Goal: Information Seeking & Learning: Learn about a topic

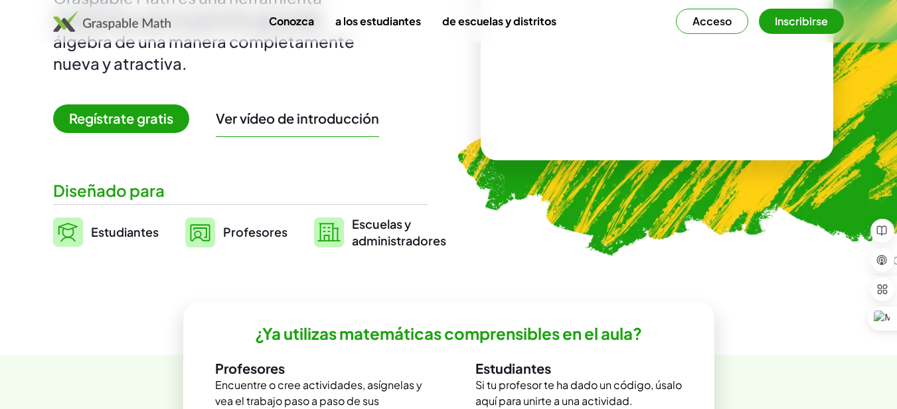
scroll to position [332, 0]
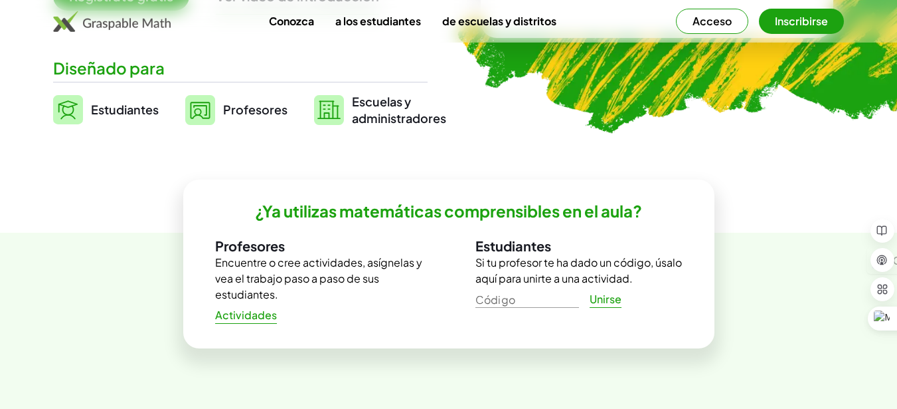
click at [243, 314] on font "Actividades" at bounding box center [246, 315] width 62 height 14
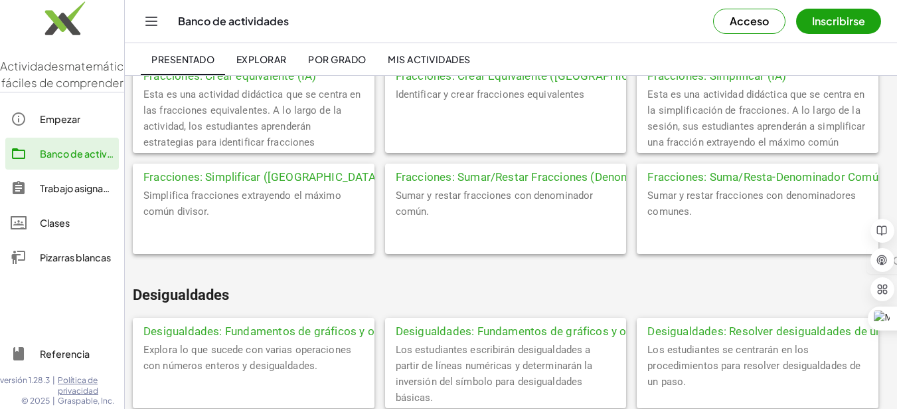
scroll to position [2059, 0]
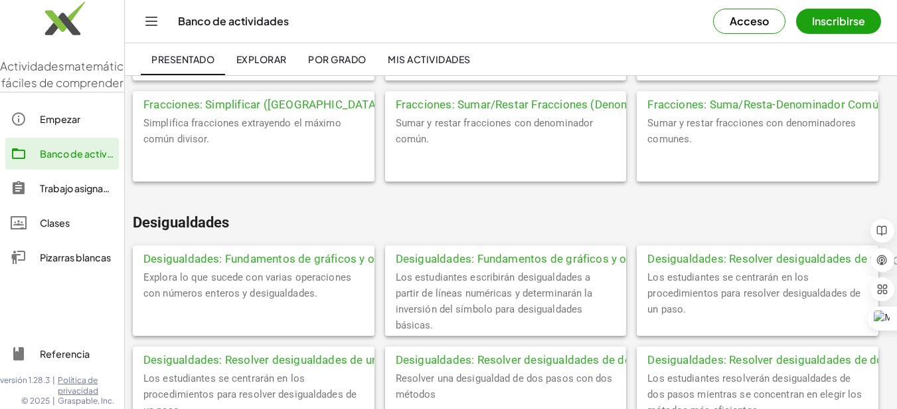
click at [728, 257] on font "Desigualdades: Resolver desigualdades de un paso (IA)" at bounding box center [790, 258] width 285 height 13
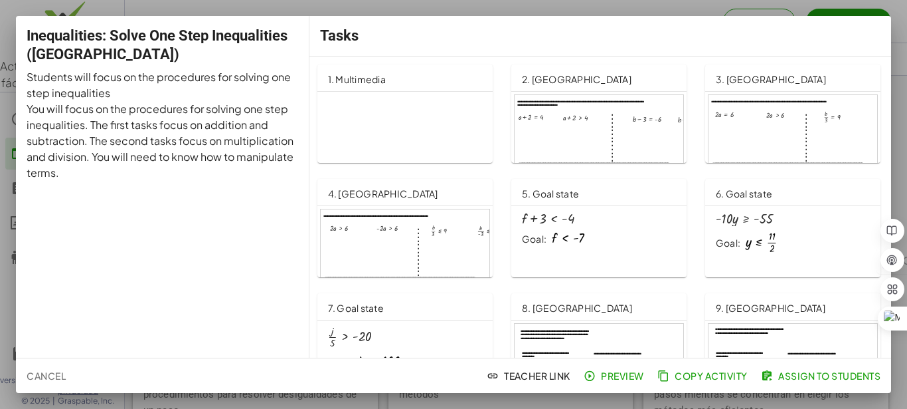
click at [564, 119] on div at bounding box center [599, 143] width 169 height 96
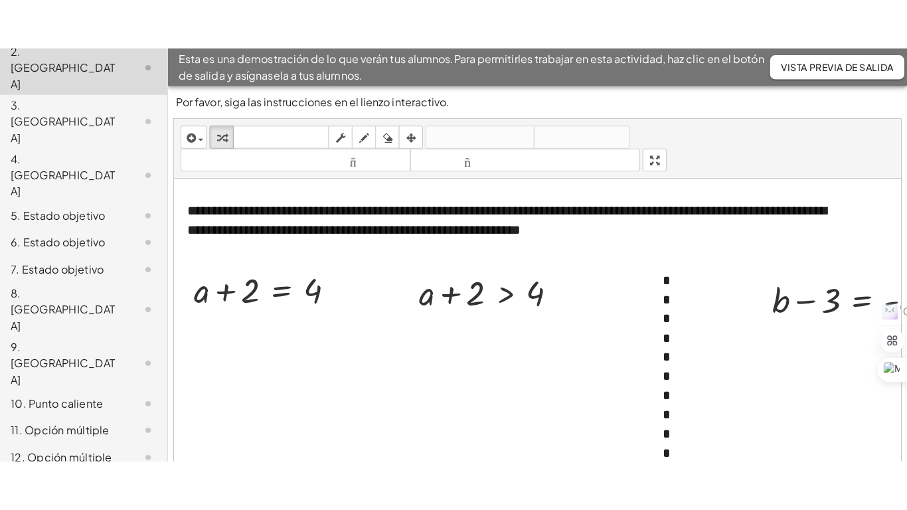
scroll to position [351, 0]
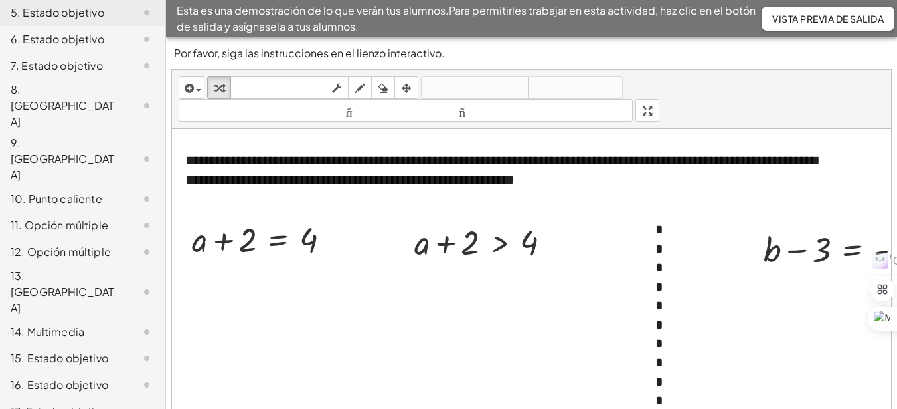
click at [51, 324] on font "14. Multimedia" at bounding box center [48, 331] width 74 height 14
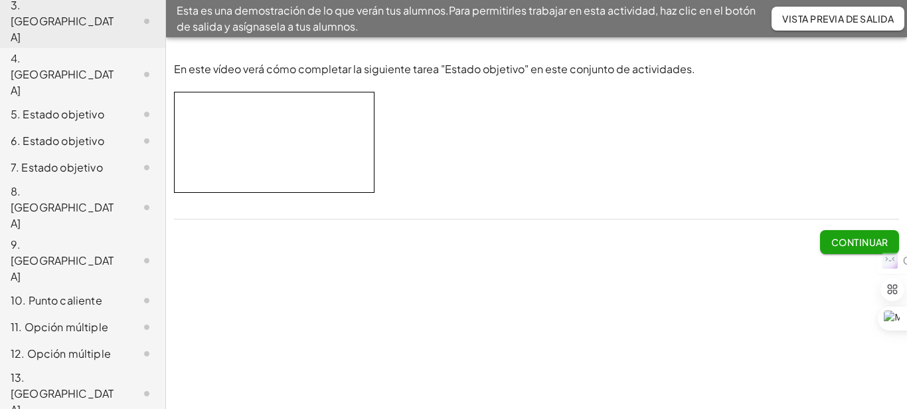
scroll to position [351, 0]
